Goal: Find specific page/section: Find specific page/section

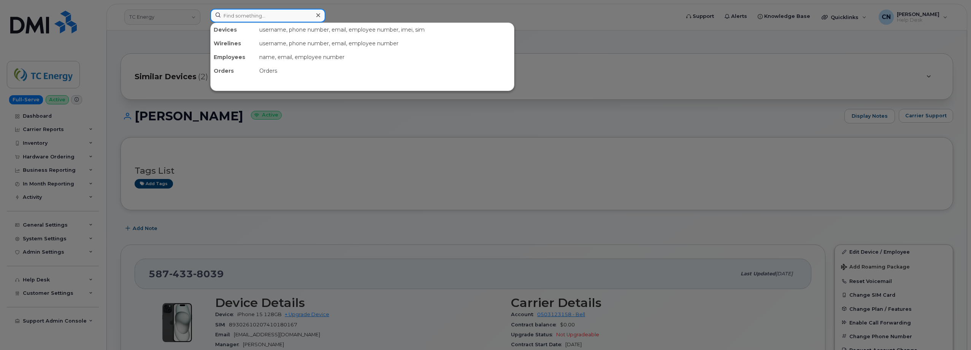
click at [246, 16] on input at bounding box center [267, 16] width 115 height 14
paste input "2404173319"
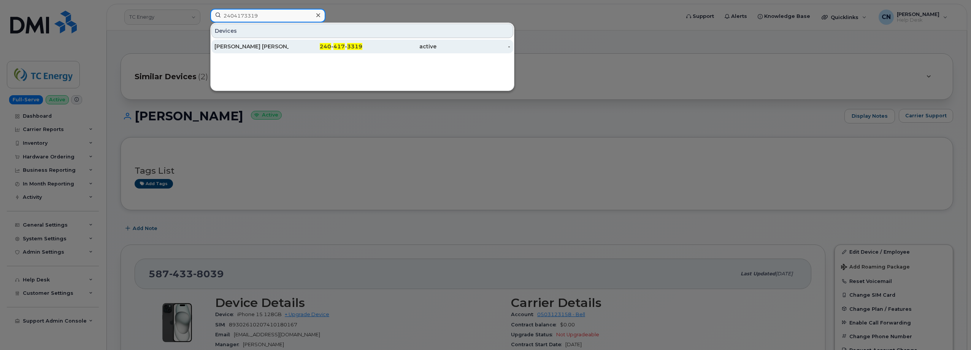
type input "2404173319"
click at [220, 45] on div "ROY JR MENDOZ" at bounding box center [252, 47] width 74 height 8
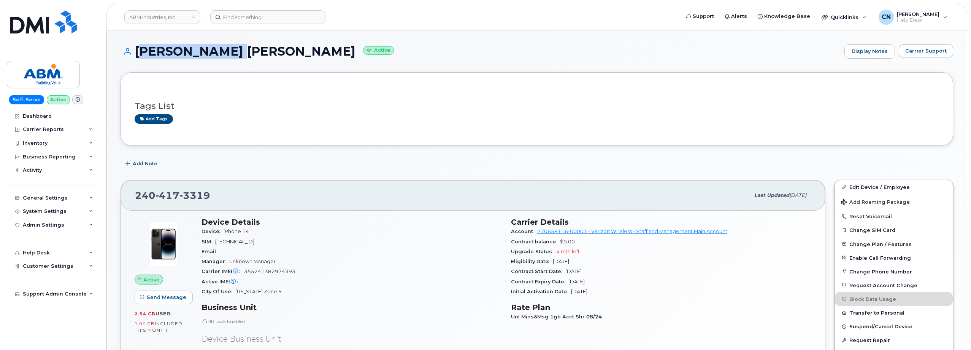
drag, startPoint x: 240, startPoint y: 51, endPoint x: 136, endPoint y: 54, distance: 103.9
click at [136, 54] on h1 "[PERSON_NAME] [PERSON_NAME] Active" at bounding box center [481, 50] width 720 height 13
copy h1 "[PERSON_NAME] [PERSON_NAME]"
